Goal: Task Accomplishment & Management: Use online tool/utility

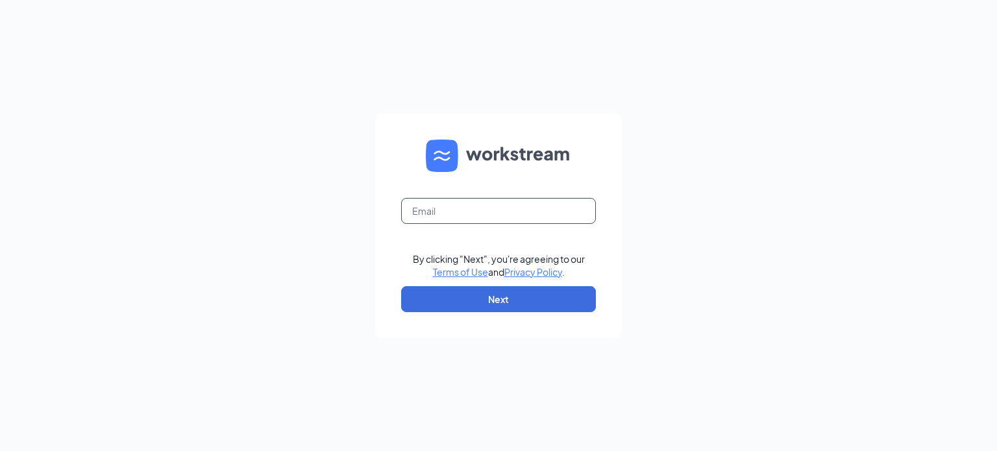
click at [444, 212] on input "text" at bounding box center [498, 211] width 195 height 26
click at [456, 220] on input "text" at bounding box center [498, 211] width 195 height 26
type input "mwilliams@connorconcepts.com"
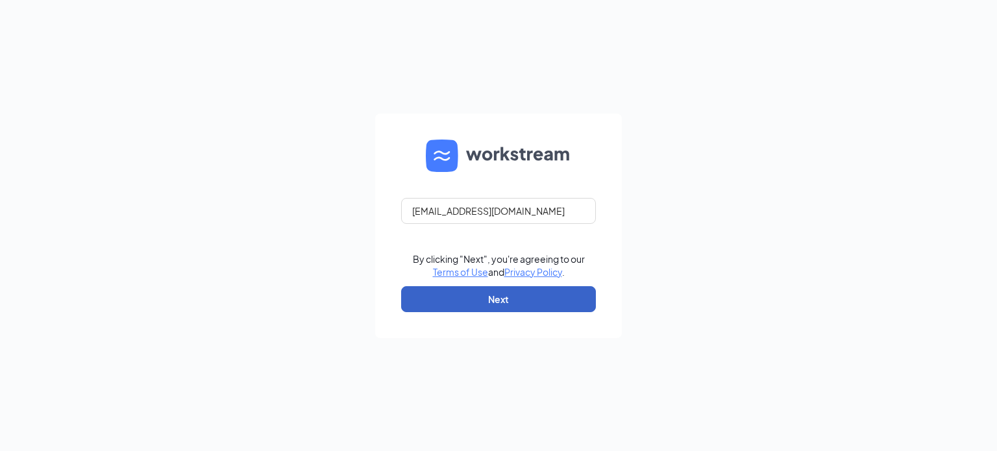
click at [502, 297] on button "Next" at bounding box center [498, 299] width 195 height 26
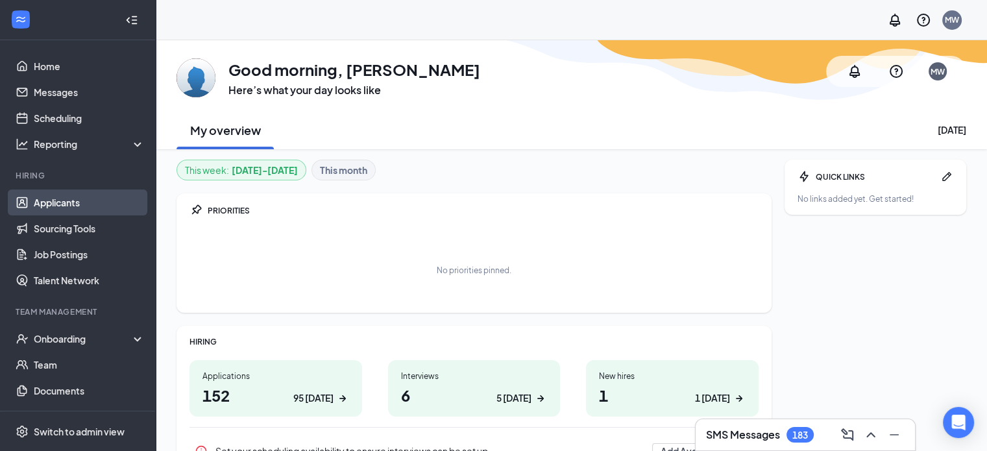
click at [73, 201] on link "Applicants" at bounding box center [89, 203] width 111 height 26
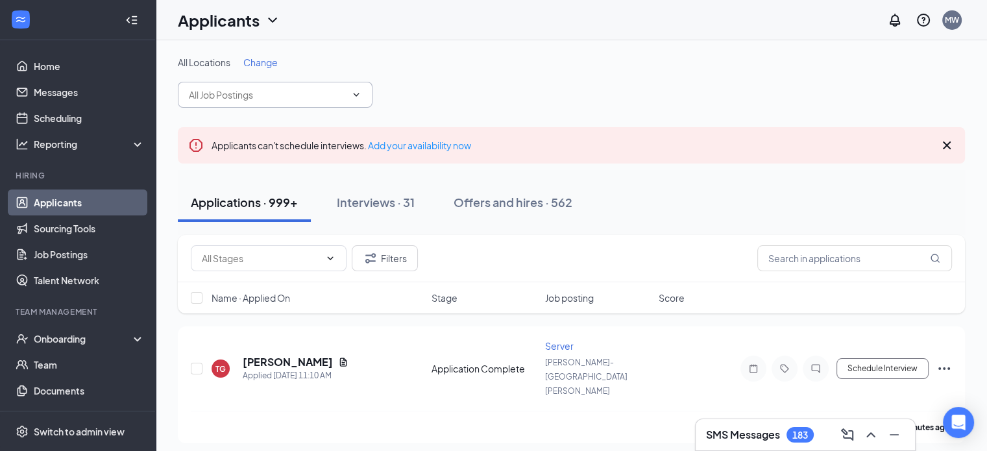
click at [271, 97] on input "text" at bounding box center [267, 95] width 157 height 14
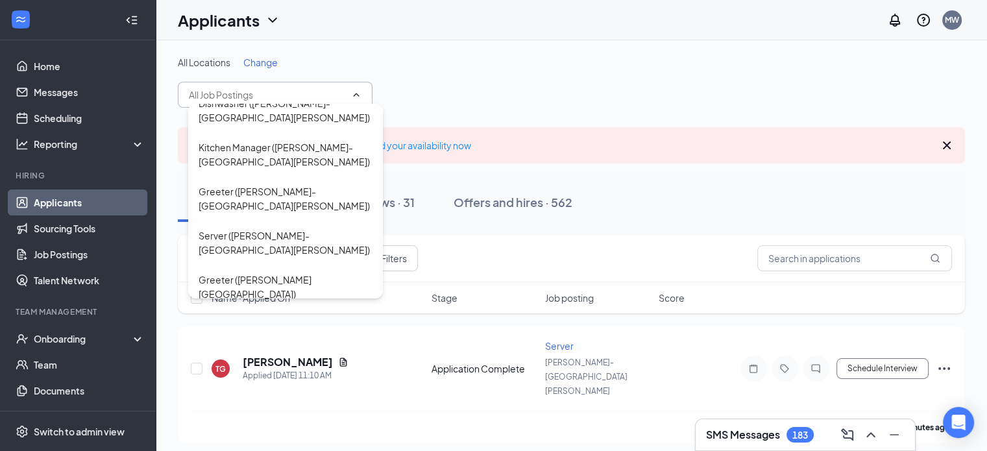
scroll to position [389, 0]
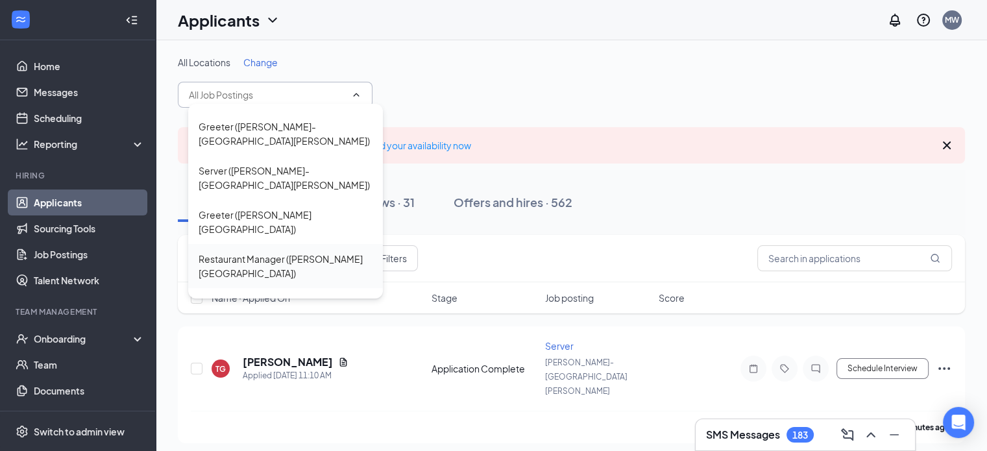
click at [244, 252] on div "Restaurant Manager ([PERSON_NAME][GEOGRAPHIC_DATA])" at bounding box center [286, 266] width 174 height 29
type input "Restaurant Manager ([PERSON_NAME][GEOGRAPHIC_DATA])"
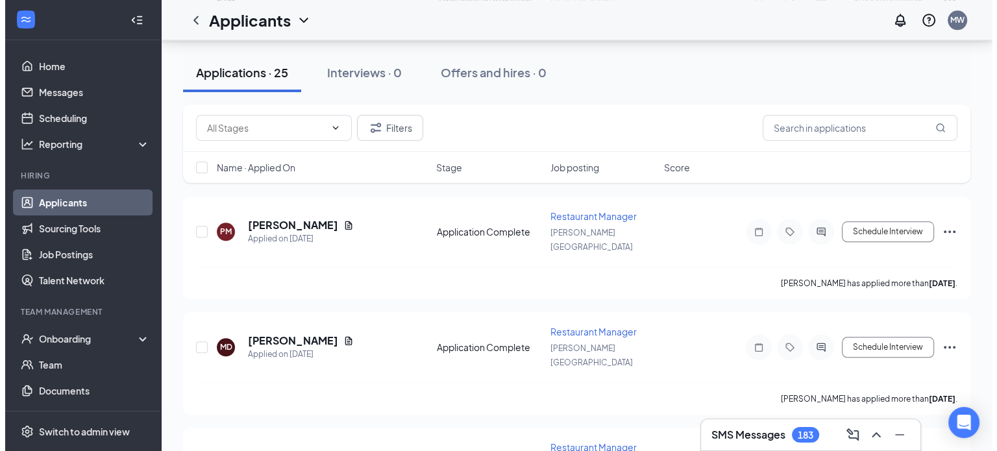
scroll to position [1363, 0]
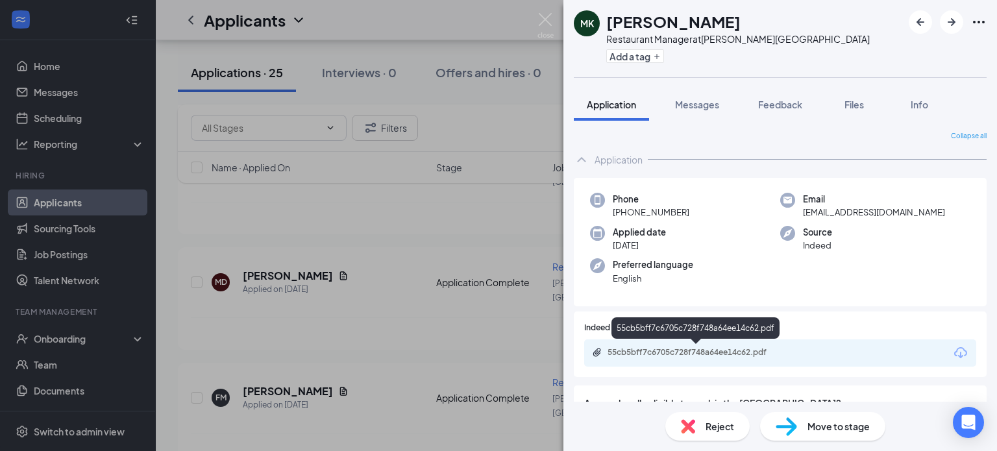
click at [631, 352] on div "55cb5bff7c6705c728f748a64ee14c62.pdf" at bounding box center [698, 352] width 182 height 10
